Goal: Task Accomplishment & Management: Use online tool/utility

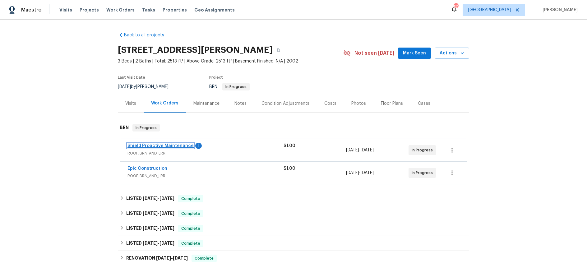
click at [169, 144] on link "Shield Proactive Maintenance" at bounding box center [160, 146] width 66 height 4
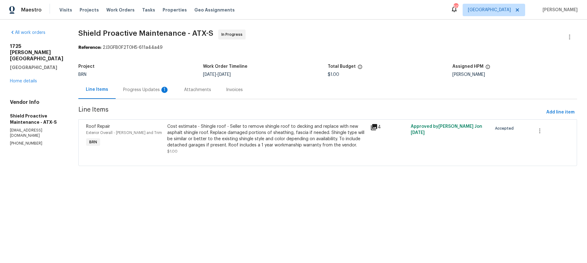
click at [130, 90] on div "Progress Updates 1" at bounding box center [146, 90] width 46 height 6
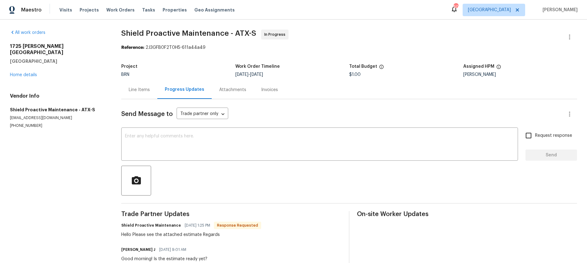
click at [235, 88] on div "Attachments" at bounding box center [232, 90] width 27 height 6
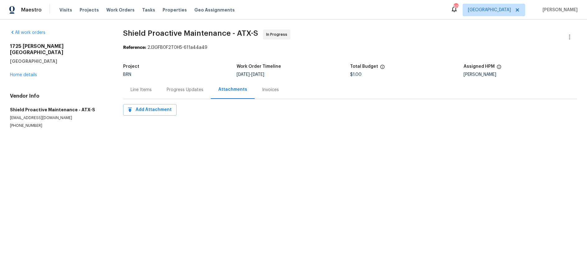
click at [131, 89] on div "Line Items" at bounding box center [140, 90] width 21 height 6
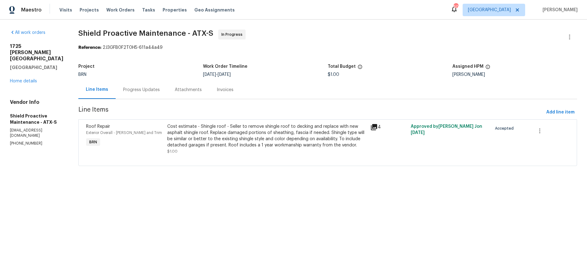
click at [373, 126] on icon at bounding box center [374, 127] width 6 height 6
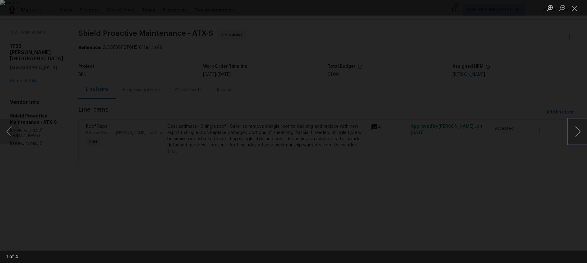
click at [578, 131] on button "Next image" at bounding box center [577, 131] width 19 height 25
click at [577, 9] on button "Close lightbox" at bounding box center [574, 7] width 12 height 11
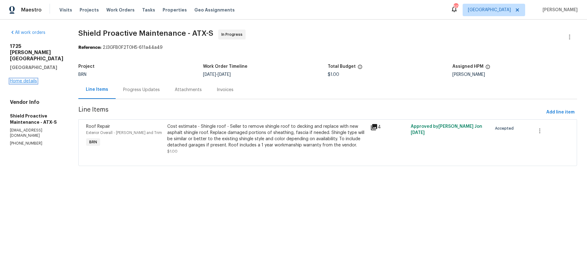
click at [22, 79] on link "Home details" at bounding box center [23, 81] width 27 height 4
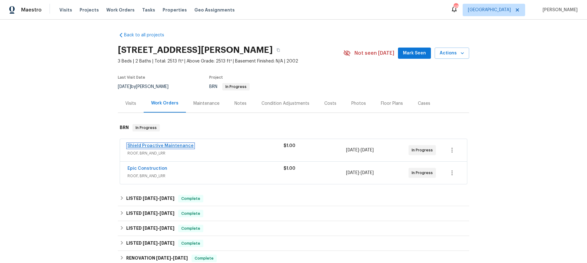
click at [178, 144] on link "Shield Proactive Maintenance" at bounding box center [160, 146] width 66 height 4
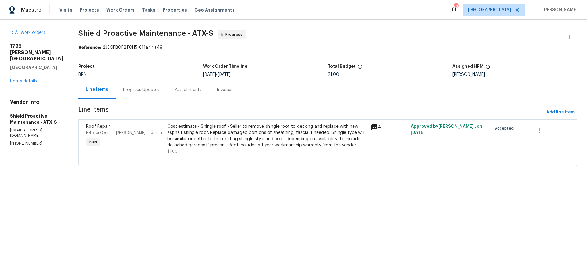
click at [134, 91] on div "Progress Updates" at bounding box center [141, 90] width 37 height 6
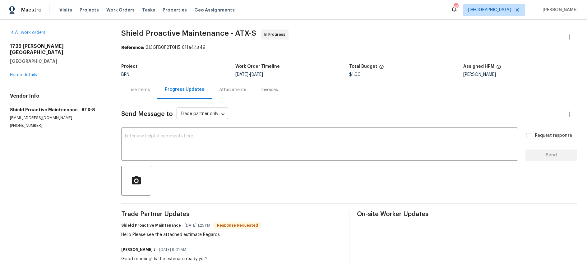
click at [24, 71] on div "1725 Nelson Ranch Loop Cedar Park, TX 78613 Home details" at bounding box center [58, 60] width 96 height 35
click at [25, 73] on link "Home details" at bounding box center [23, 75] width 27 height 4
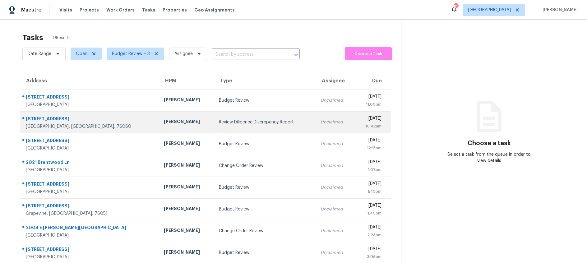
scroll to position [28, 0]
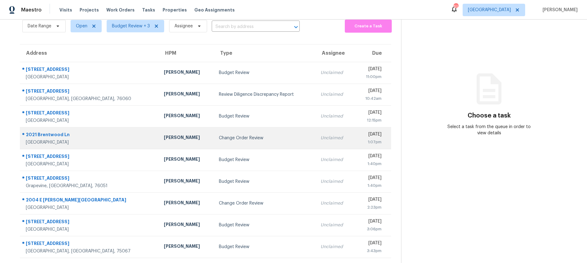
click at [231, 136] on div "Change Order Review" at bounding box center [265, 138] width 92 height 6
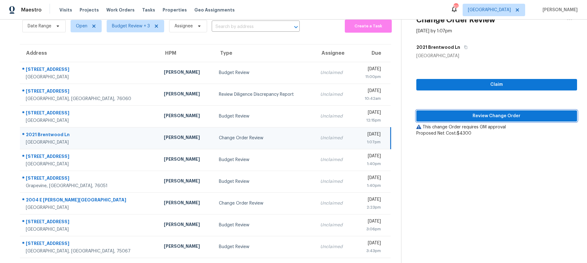
click at [478, 116] on span "Review Change Order" at bounding box center [496, 116] width 151 height 8
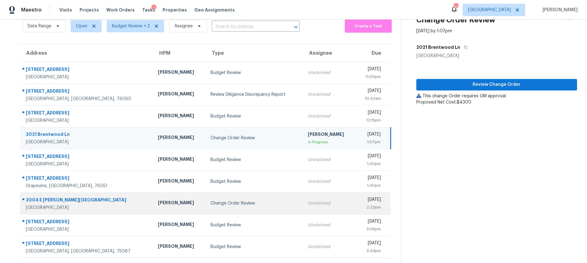
click at [210, 203] on div "Change Order Review" at bounding box center [253, 203] width 87 height 6
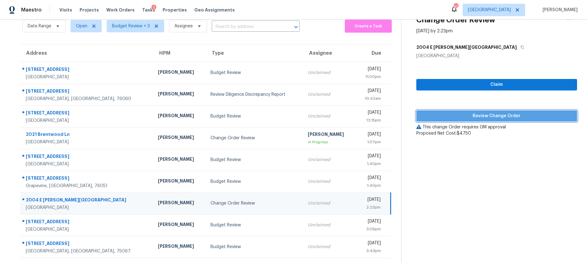
click at [479, 112] on span "Review Change Order" at bounding box center [496, 116] width 151 height 8
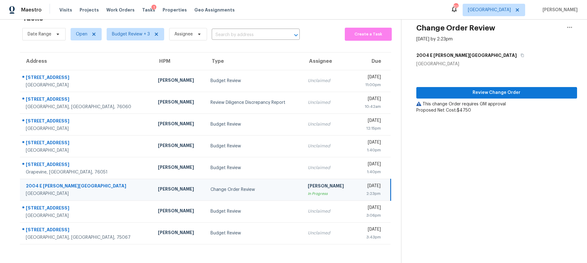
scroll to position [20, 0]
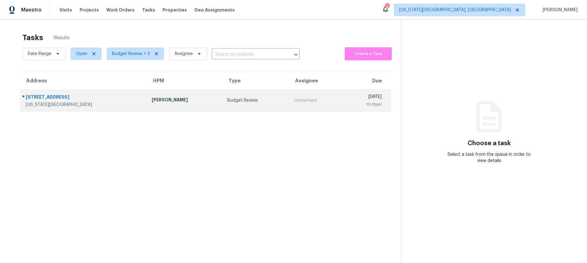
click at [227, 100] on div "Budget Review" at bounding box center [255, 100] width 57 height 6
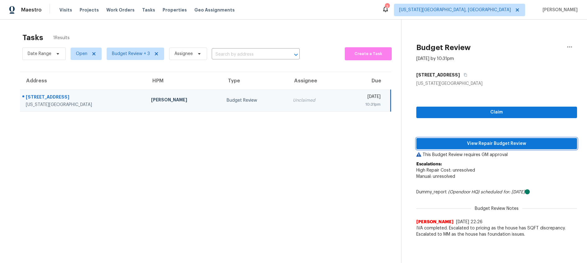
click at [453, 141] on span "View Repair Budget Review" at bounding box center [496, 144] width 151 height 8
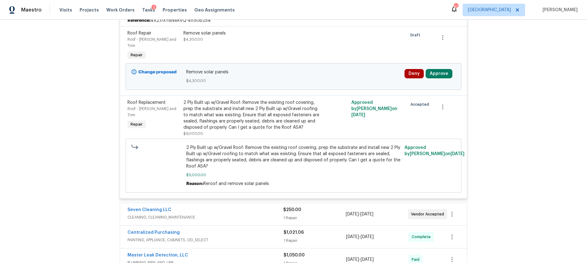
scroll to position [220, 0]
click at [441, 68] on button "Approve" at bounding box center [438, 72] width 27 height 9
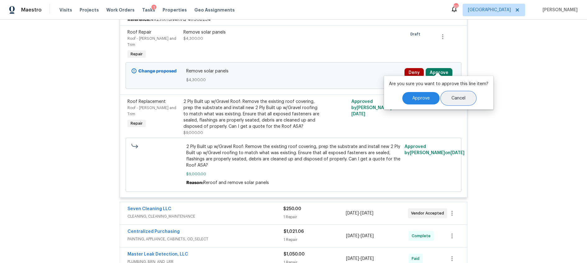
click at [468, 97] on button "Cancel" at bounding box center [458, 98] width 34 height 12
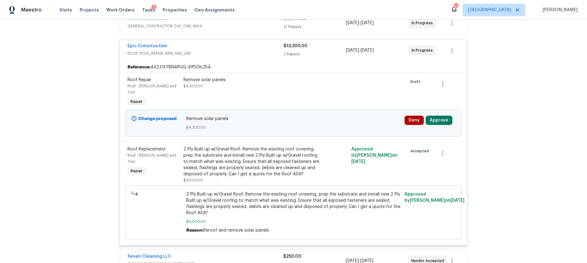
scroll to position [173, 0]
click at [442, 115] on button "Approve" at bounding box center [438, 119] width 27 height 9
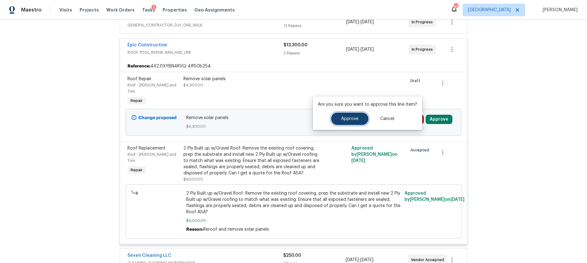
click at [351, 119] on span "Approve" at bounding box center [349, 119] width 17 height 5
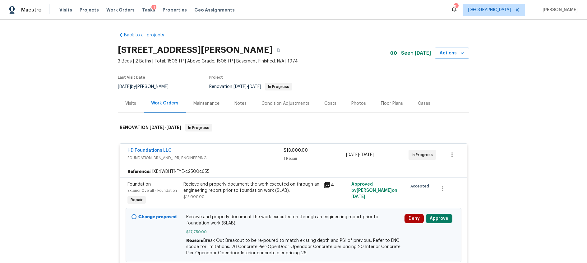
scroll to position [75, 0]
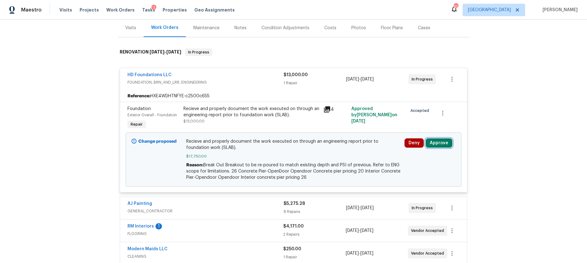
click at [442, 143] on button "Approve" at bounding box center [438, 142] width 27 height 9
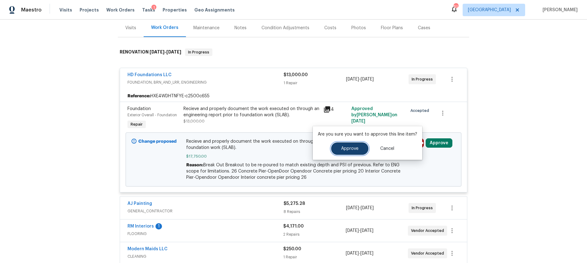
click at [359, 151] on button "Approve" at bounding box center [349, 148] width 37 height 12
